Goal: Consume media (video, audio): Consume media (video, audio)

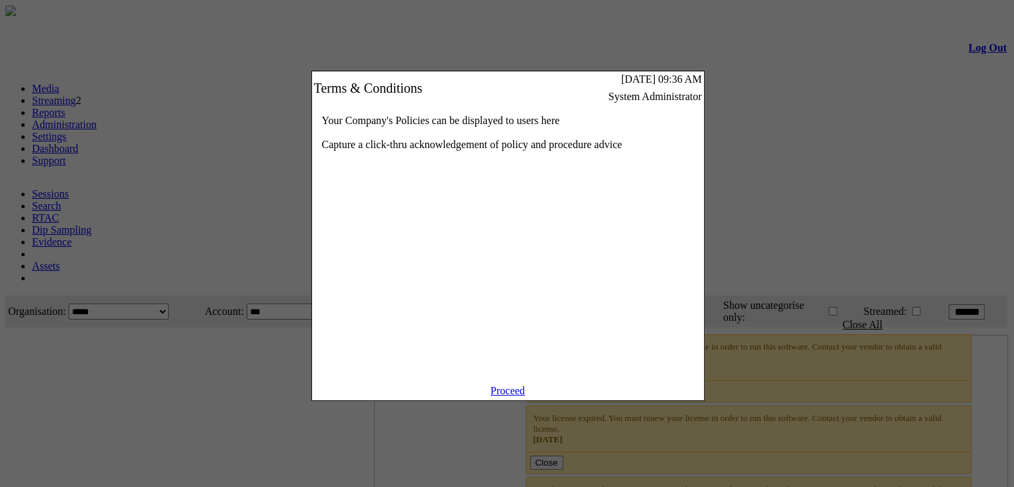
click at [504, 396] on link "Proceed" at bounding box center [508, 390] width 35 height 11
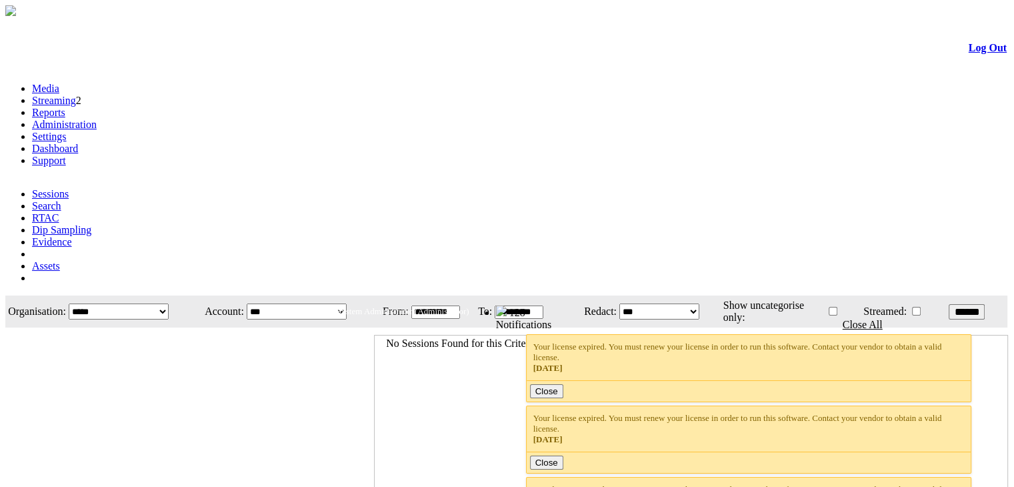
click at [76, 95] on link "Streaming" at bounding box center [54, 100] width 44 height 11
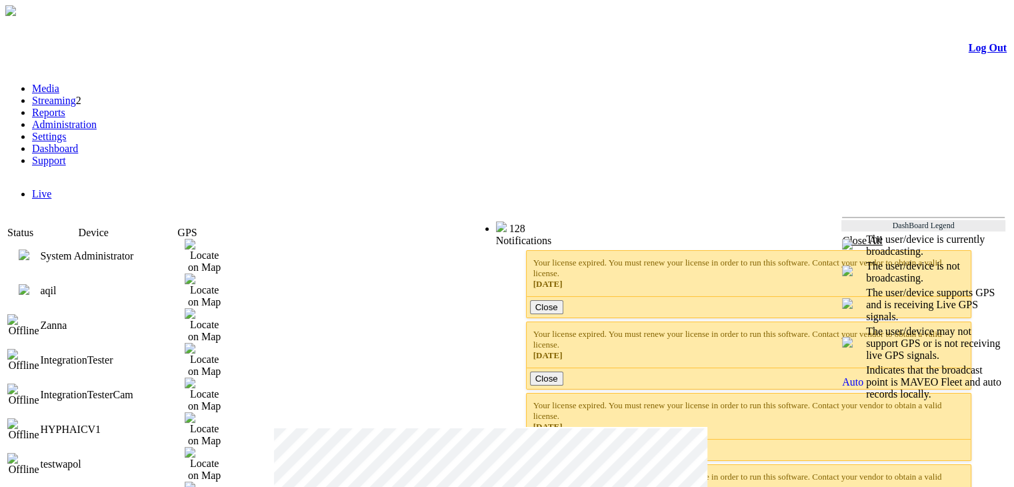
click at [29, 284] on img at bounding box center [24, 289] width 11 height 11
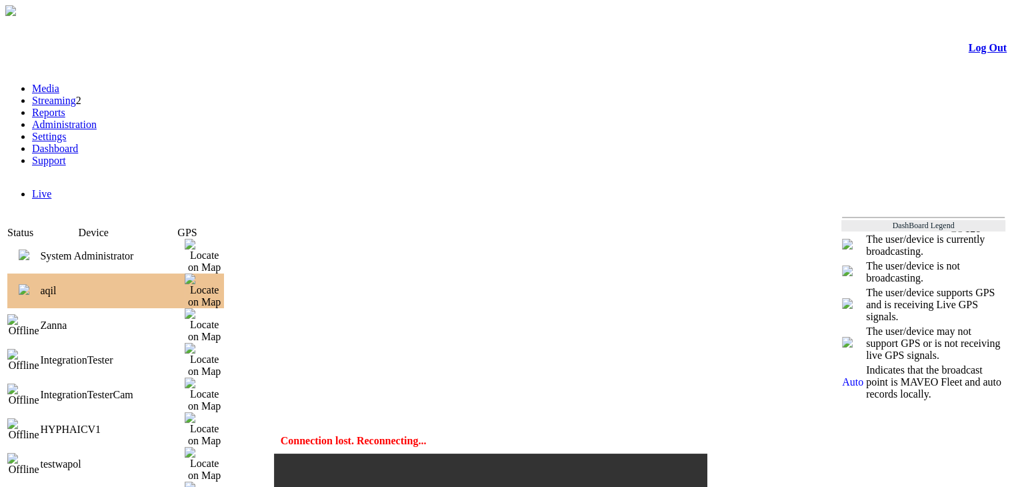
click at [29, 249] on img at bounding box center [24, 254] width 11 height 11
